Goal: Information Seeking & Learning: Learn about a topic

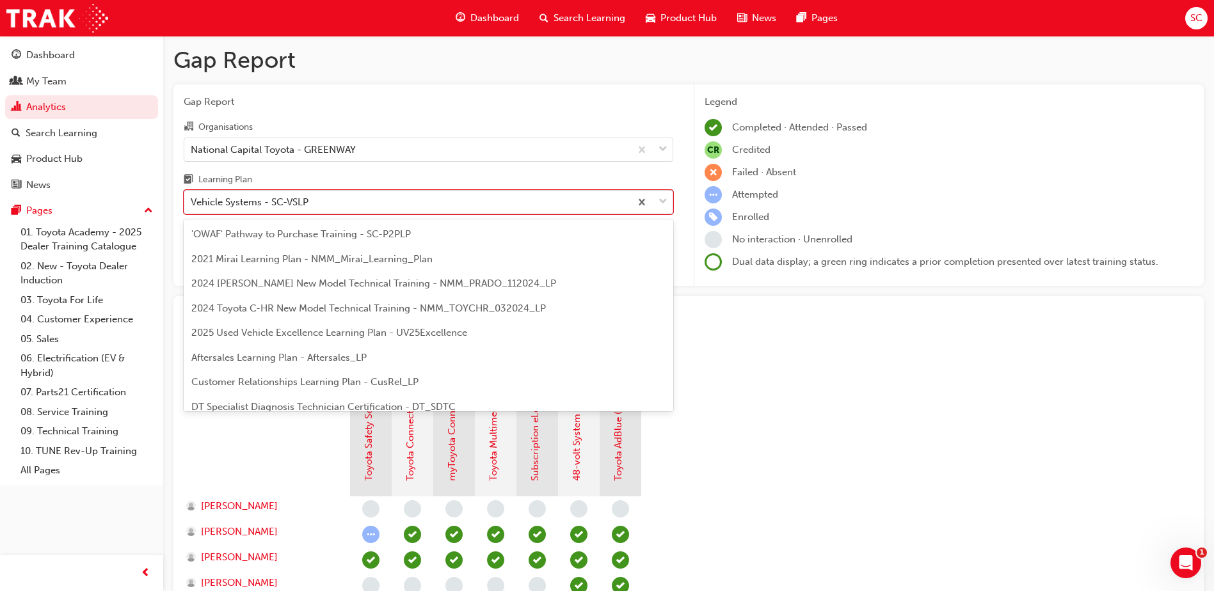
click at [317, 203] on div "Vehicle Systems - SC-VSLP" at bounding box center [407, 202] width 446 height 22
click at [192, 203] on input "Learning Plan option Vehicle Systems - SC-VSLP, selected. option Vehicle System…" at bounding box center [191, 201] width 1 height 11
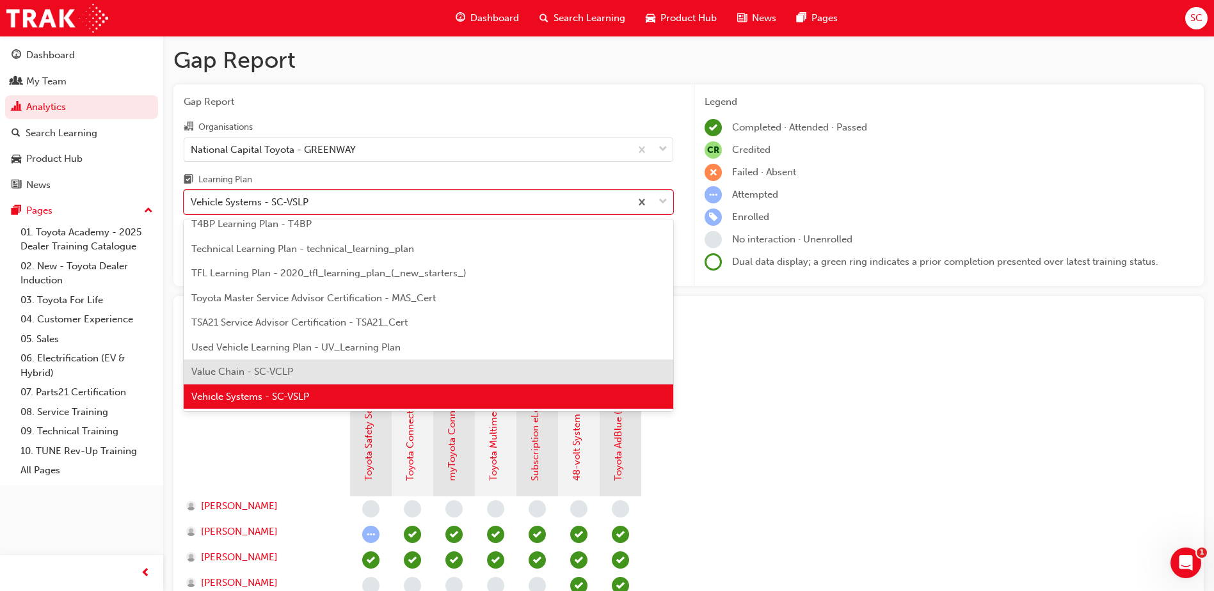
click at [303, 373] on div "Value Chain - SC-VCLP" at bounding box center [429, 372] width 490 height 25
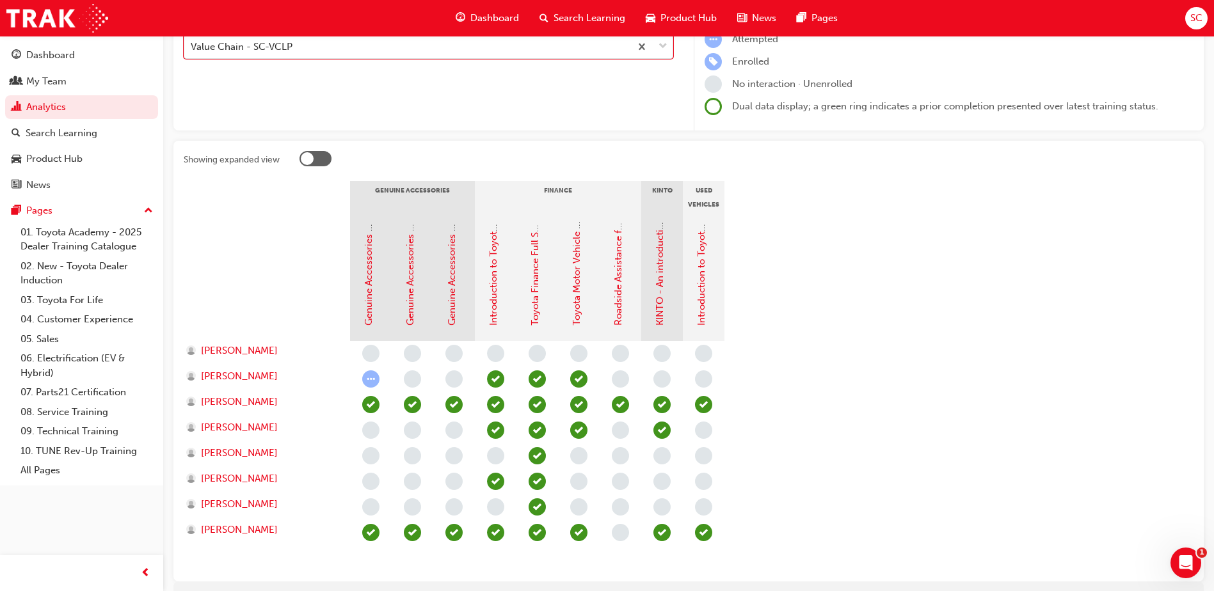
scroll to position [192, 0]
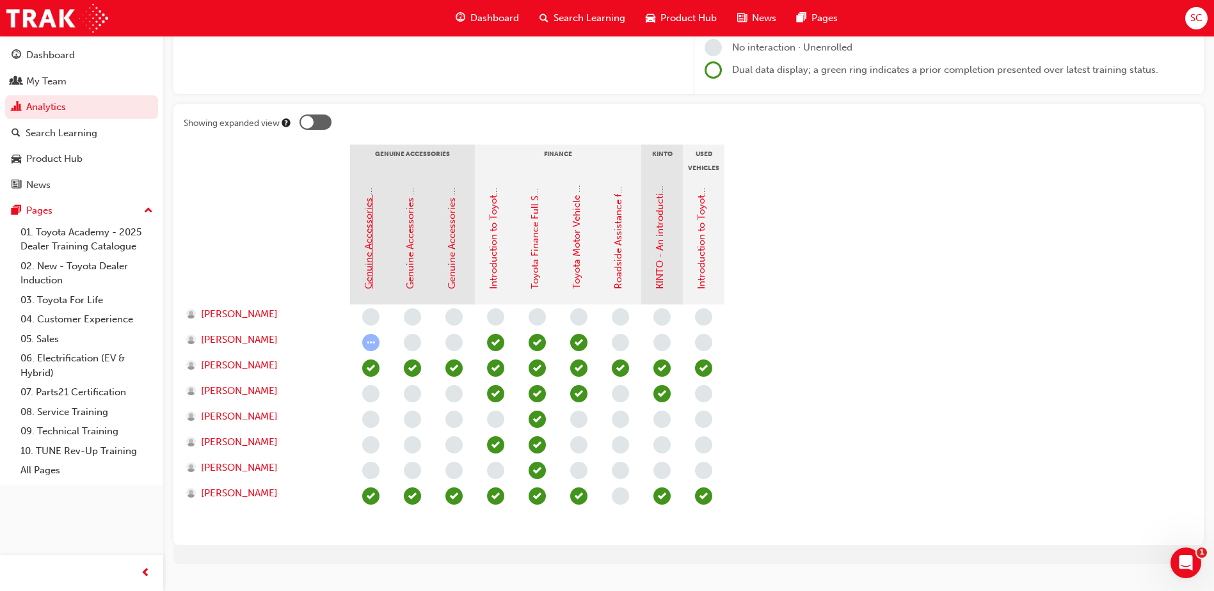
click at [371, 252] on link "Genuine Accessories - Tray Bodies. Why Toyota Genuine?" at bounding box center [369, 162] width 12 height 255
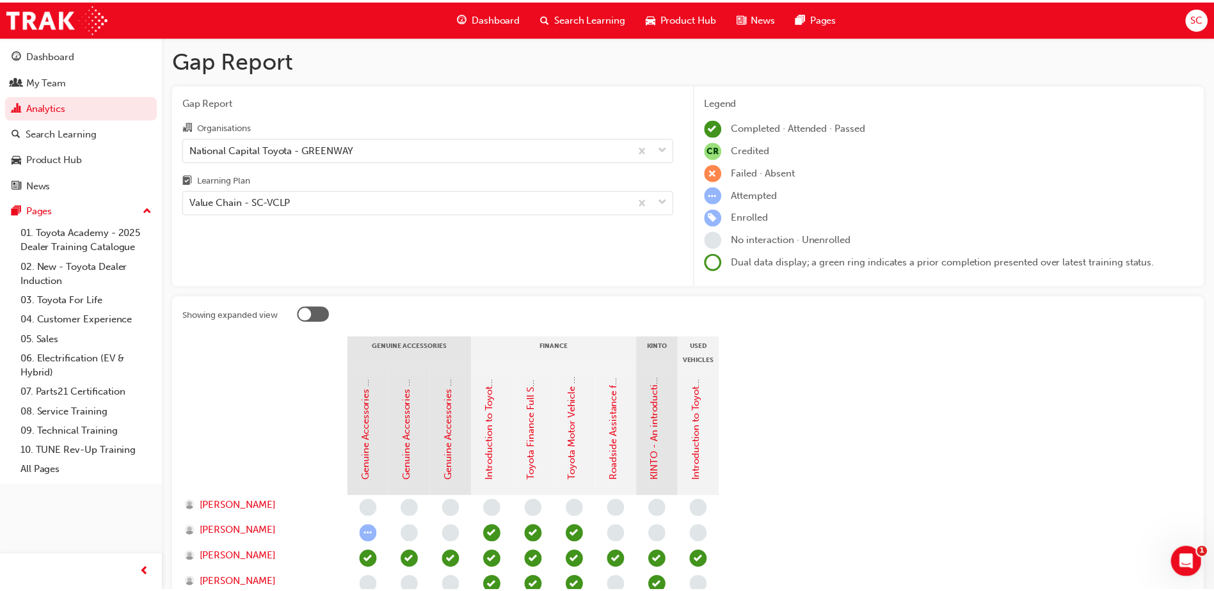
scroll to position [192, 0]
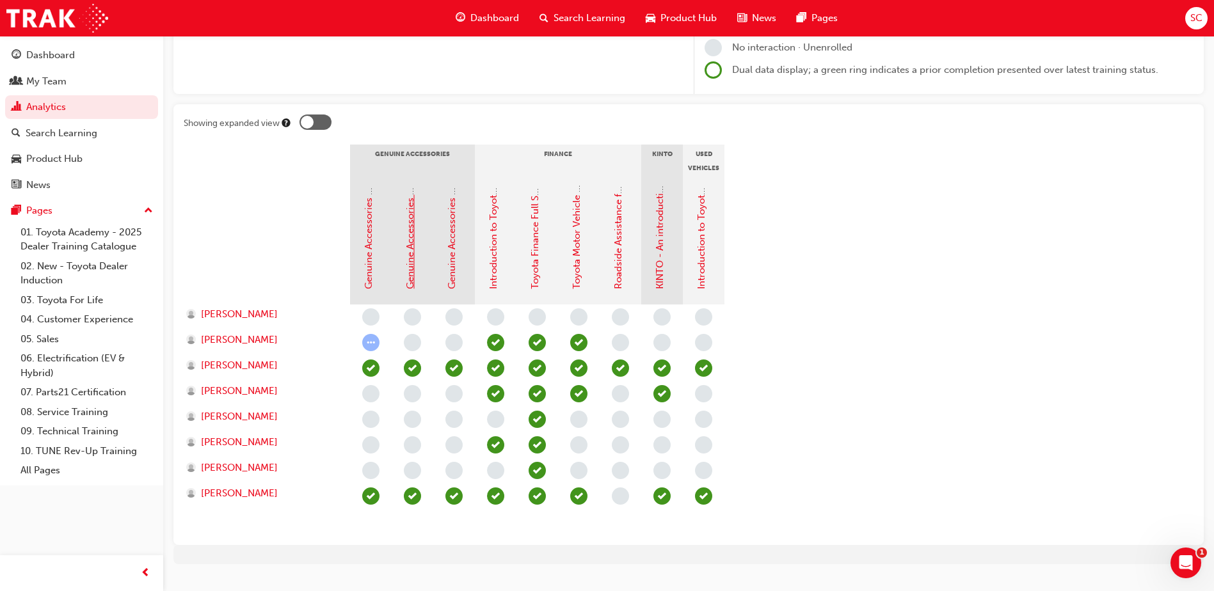
click at [409, 249] on link "Genuine Accessories - Bull Bars. Why Toyota Genuine?" at bounding box center [410, 168] width 12 height 243
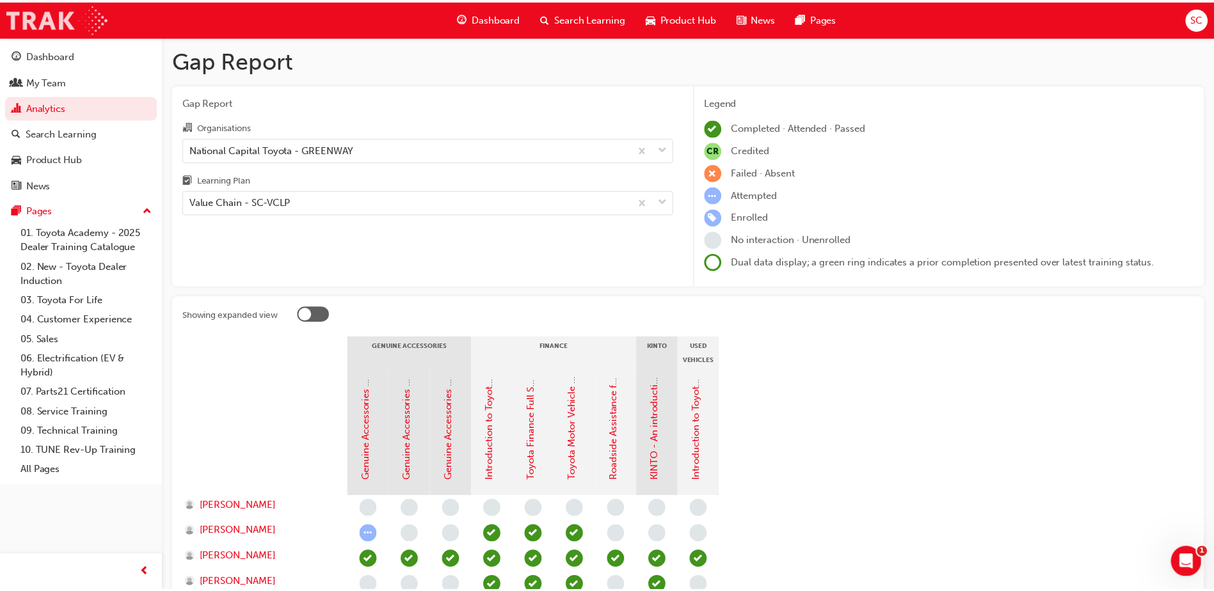
scroll to position [192, 0]
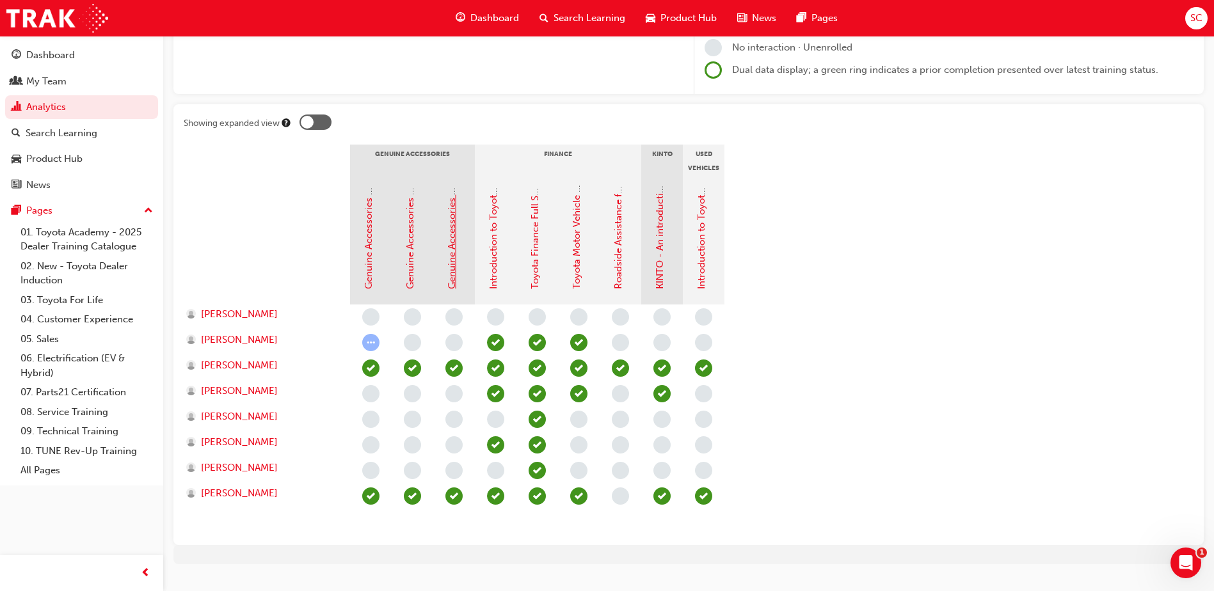
click at [452, 249] on link "Genuine Accessories - Canopies. Why Toyota Genuine?" at bounding box center [452, 167] width 12 height 244
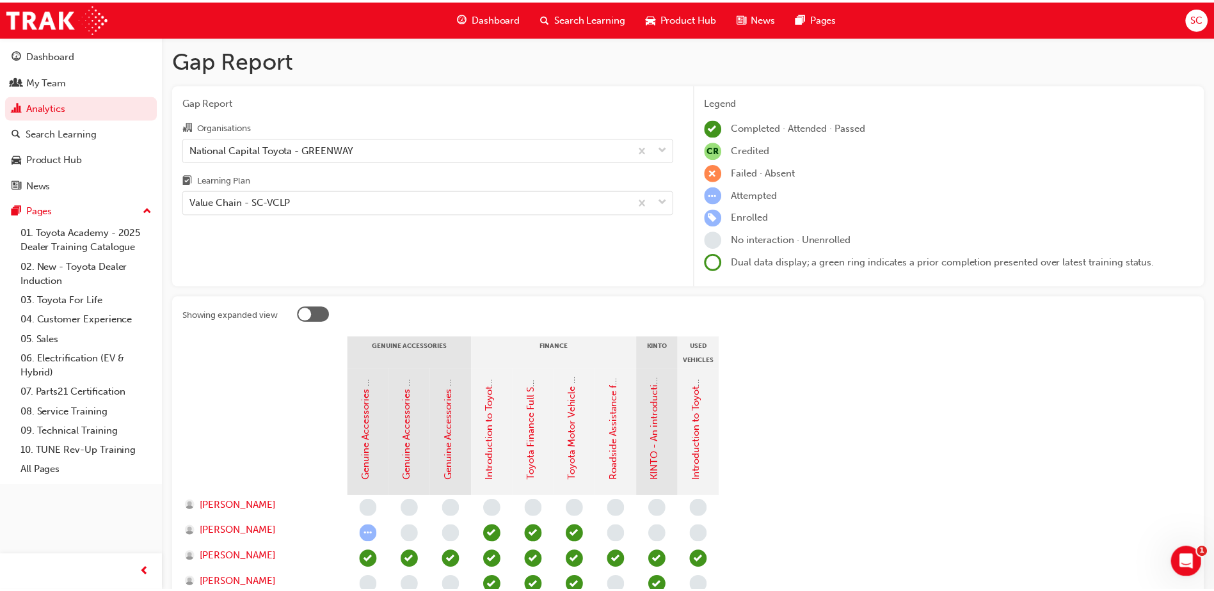
scroll to position [192, 0]
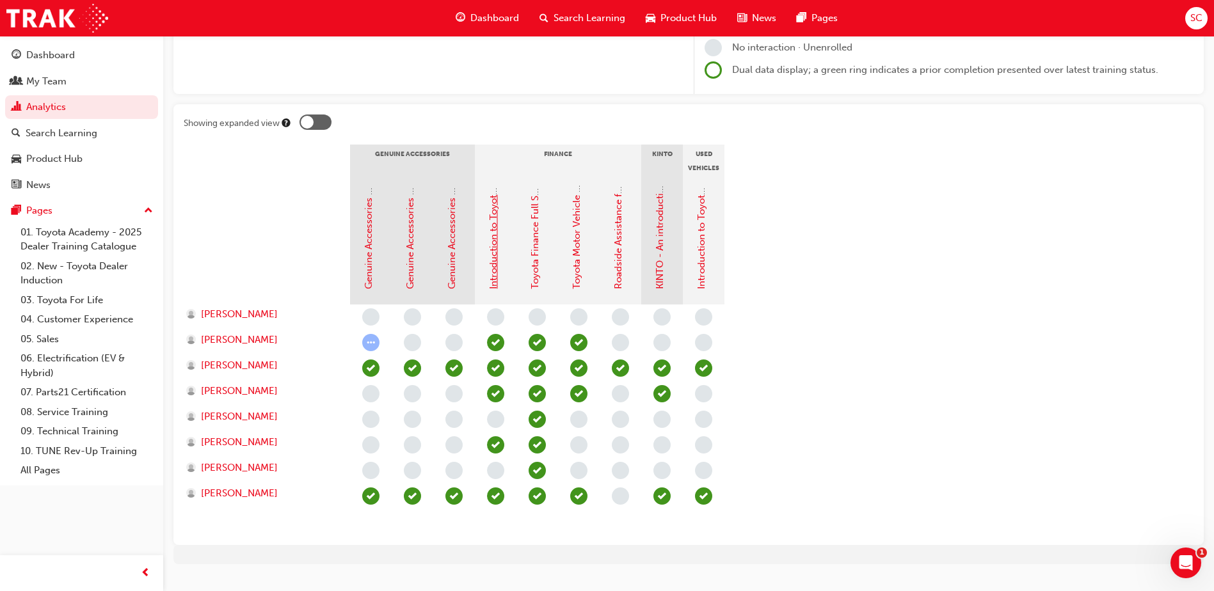
click at [496, 268] on link "Introduction to Toyota Access" at bounding box center [494, 223] width 12 height 132
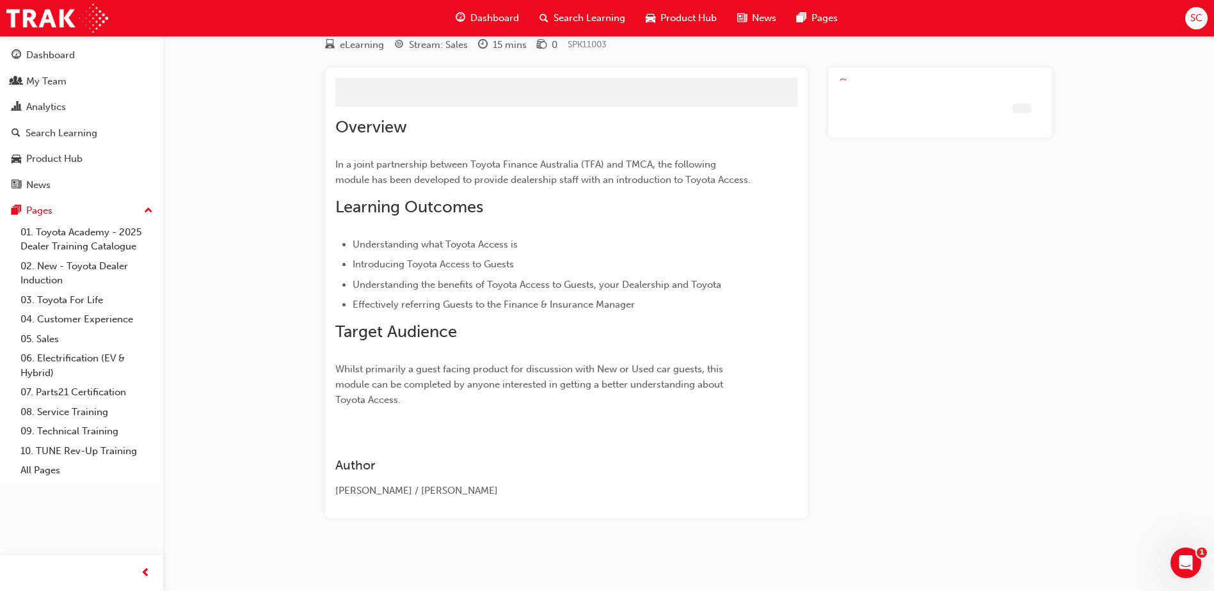
scroll to position [34, 0]
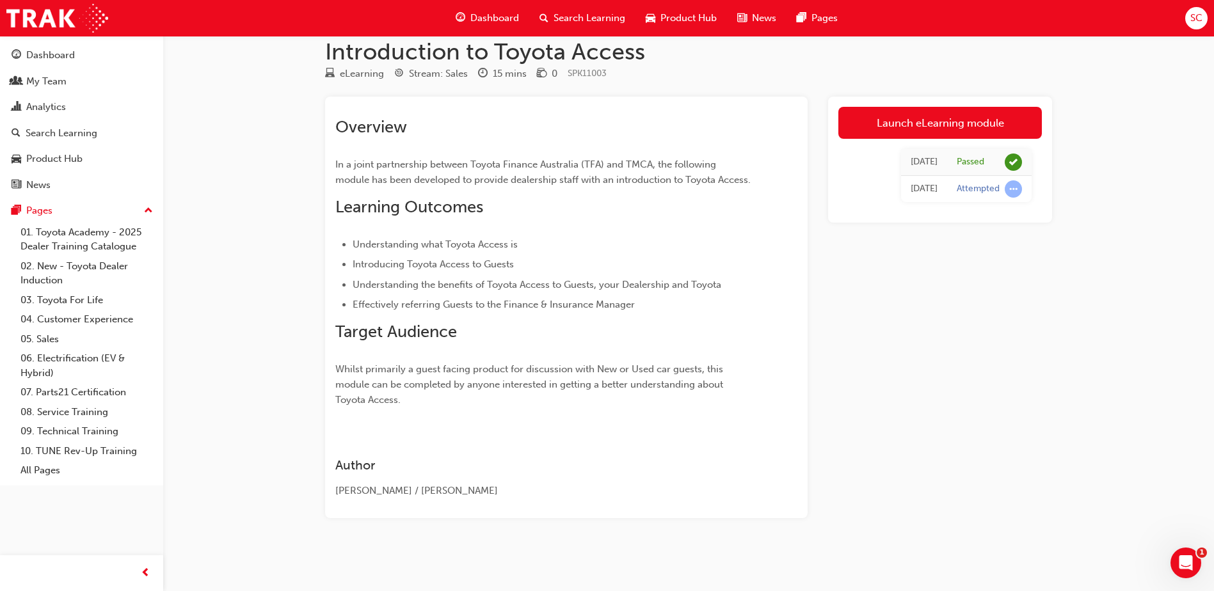
scroll to position [192, 0]
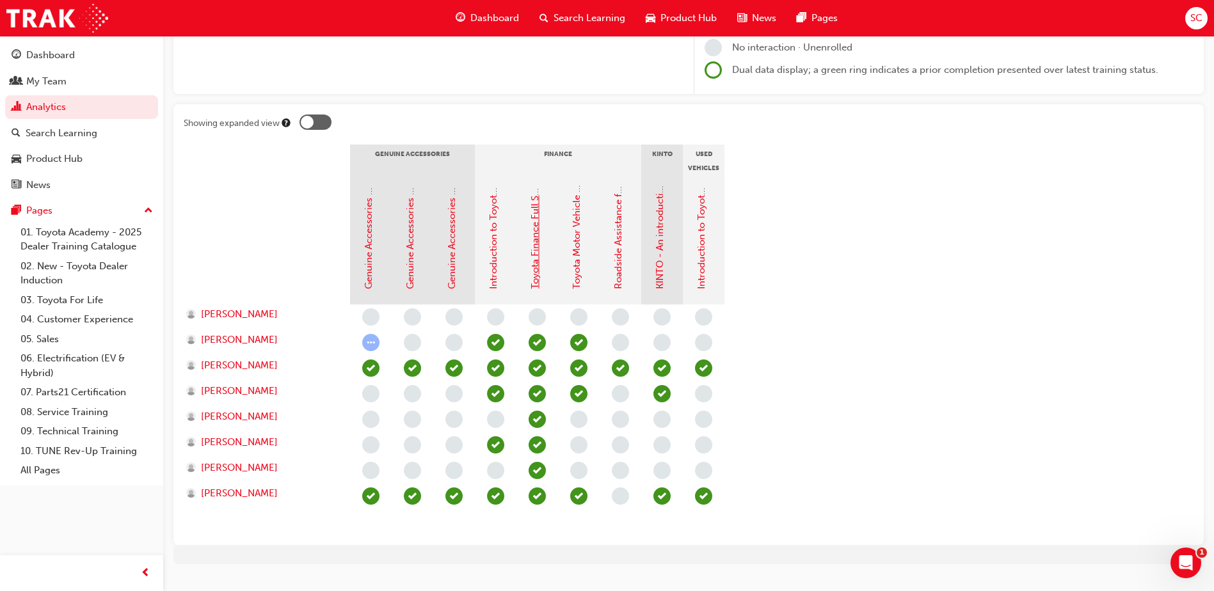
click at [534, 264] on link "Toyota Finance Full Service Lease (FSL) - Overview" at bounding box center [535, 177] width 12 height 224
